Goal: Transaction & Acquisition: Purchase product/service

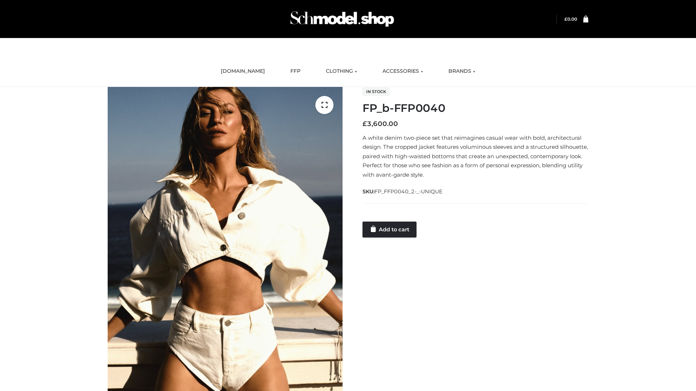
click at [390, 229] on link "Add to cart" at bounding box center [389, 230] width 54 height 16
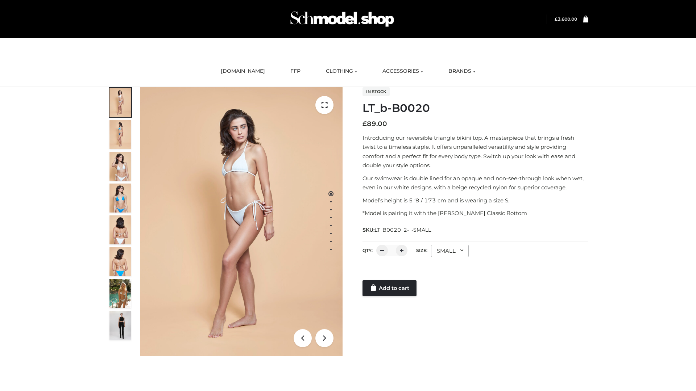
click at [390, 289] on link "Add to cart" at bounding box center [389, 289] width 54 height 16
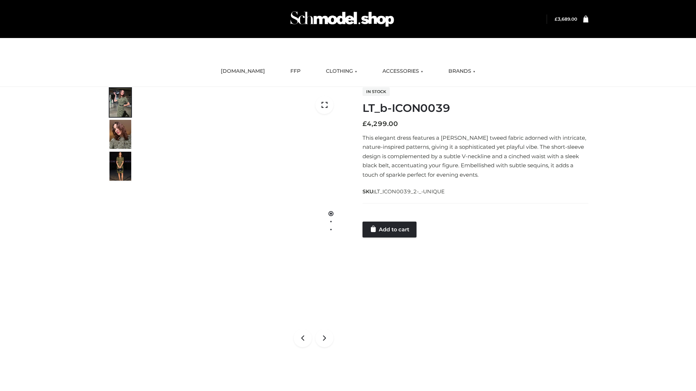
click at [390, 229] on link "Add to cart" at bounding box center [389, 230] width 54 height 16
